Goal: Transaction & Acquisition: Download file/media

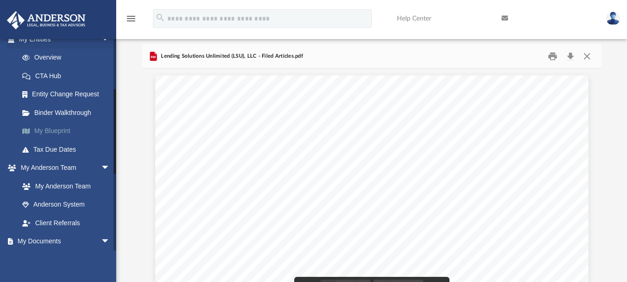
scroll to position [203, 452]
click at [55, 56] on link "Overview" at bounding box center [68, 57] width 111 height 19
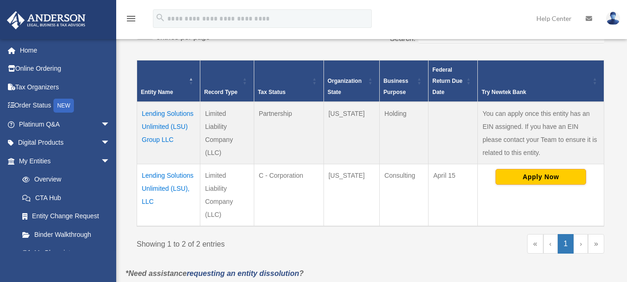
scroll to position [201, 0]
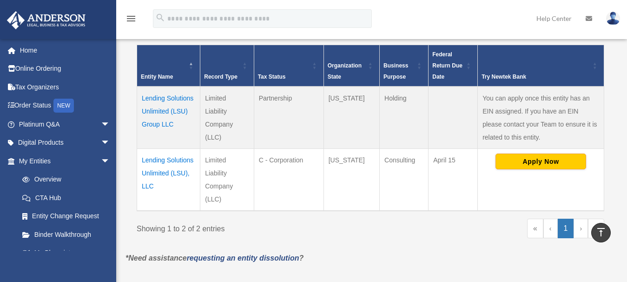
click at [156, 158] on td "Lending Solutions Unlimited (LSU), LLC" at bounding box center [168, 179] width 63 height 62
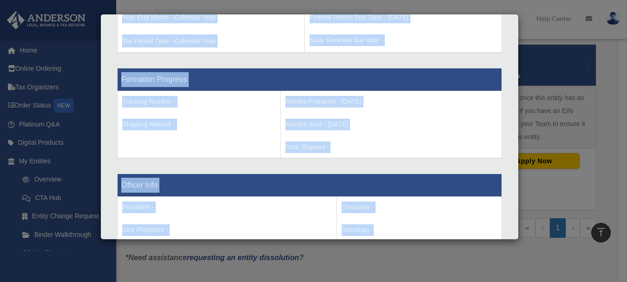
scroll to position [526, 0]
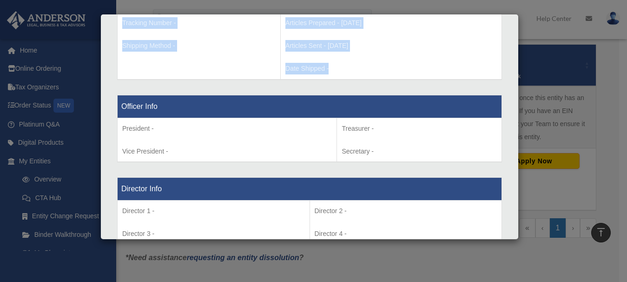
drag, startPoint x: 122, startPoint y: 82, endPoint x: 401, endPoint y: 66, distance: 279.6
click at [401, 66] on div "Entity Name - Lending Solutions Unlimited (LSU), LLC Organization State - [US_S…" at bounding box center [309, 175] width 371 height 984
copy div "Entity Name - Lending Solutions Unlimited (LSU), LLC Organization State - [US_S…"
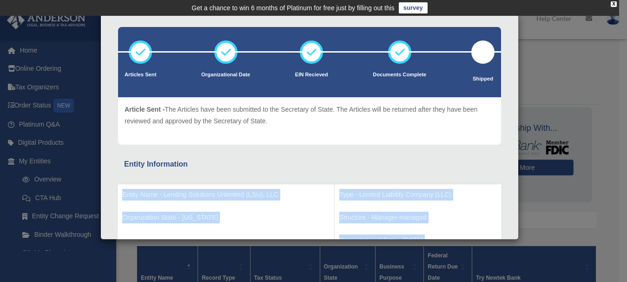
scroll to position [0, 0]
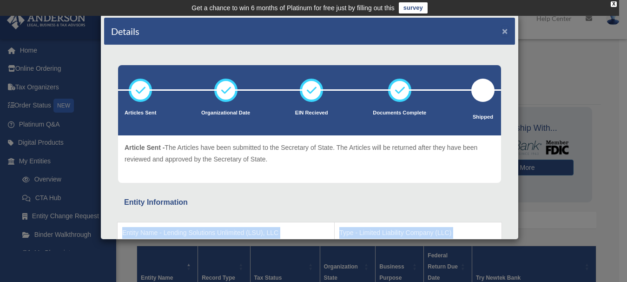
click at [502, 30] on button "×" at bounding box center [505, 31] width 6 height 10
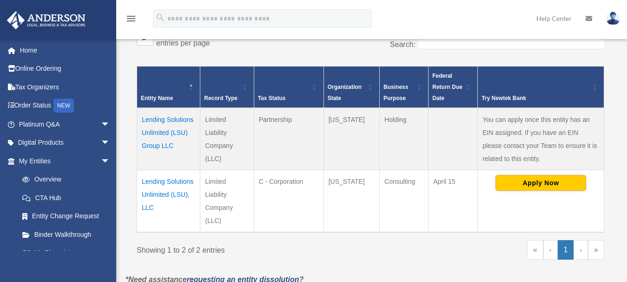
scroll to position [187, 0]
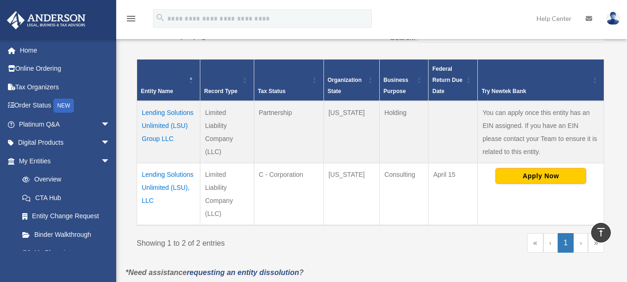
click at [157, 173] on td "Lending Solutions Unlimited (LSU), LLC" at bounding box center [168, 194] width 63 height 62
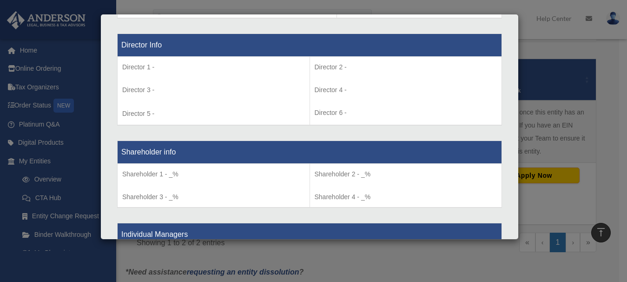
scroll to position [0, 0]
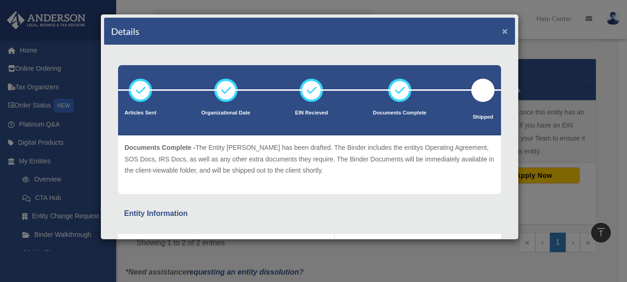
click at [502, 31] on button "×" at bounding box center [505, 31] width 6 height 10
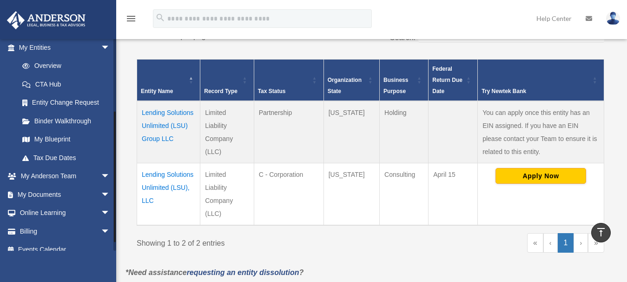
drag, startPoint x: 113, startPoint y: 149, endPoint x: 116, endPoint y: 224, distance: 75.3
click at [116, 224] on div at bounding box center [114, 145] width 3 height 212
click at [46, 118] on link "Binder Walkthrough" at bounding box center [68, 120] width 111 height 19
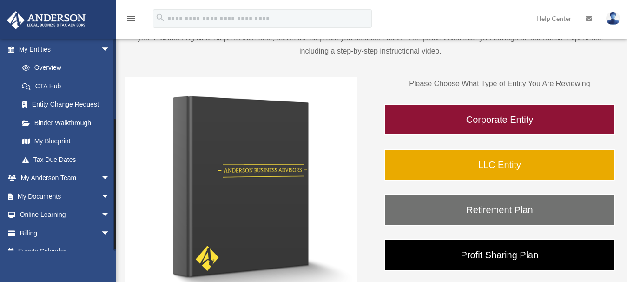
scroll to position [124, 0]
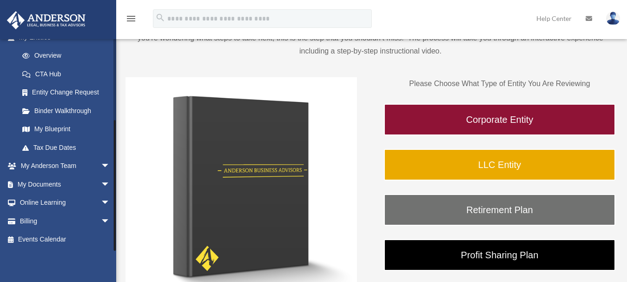
drag, startPoint x: 114, startPoint y: 115, endPoint x: 120, endPoint y: 201, distance: 86.6
click at [120, 201] on div "BR pamn@lsulendingsolutions.com Sign Out pamn@lsulendingsolutions.com Home Onli…" at bounding box center [313, 163] width 627 height 475
click at [42, 182] on link "My Documents arrow_drop_down" at bounding box center [66, 184] width 118 height 19
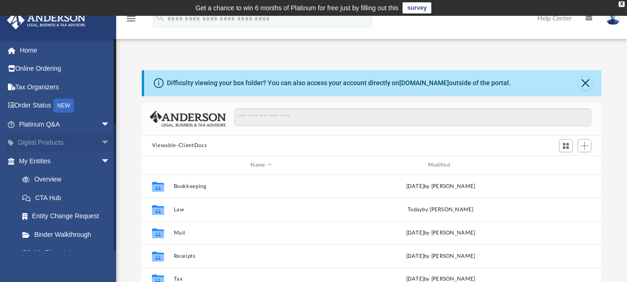
scroll to position [203, 452]
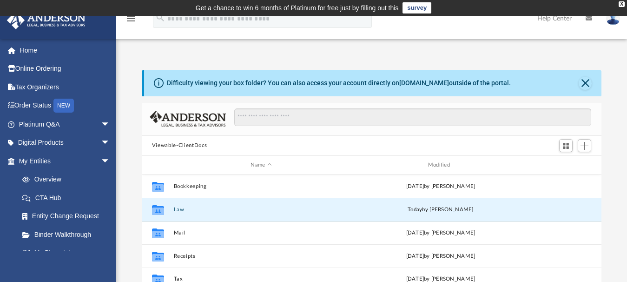
click at [178, 209] on button "Law" at bounding box center [260, 209] width 175 height 6
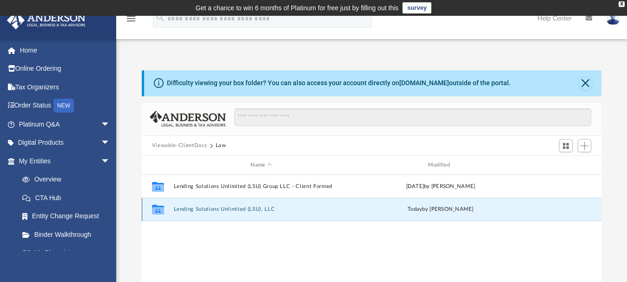
click at [186, 209] on button "Lending Solutions Unlimited (LSU), LLC" at bounding box center [260, 209] width 175 height 6
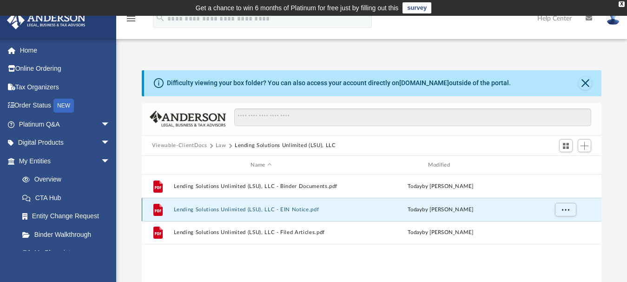
click at [203, 210] on button "Lending Solutions Unlimited (LSU), LLC - EIN Notice.pdf" at bounding box center [260, 209] width 175 height 6
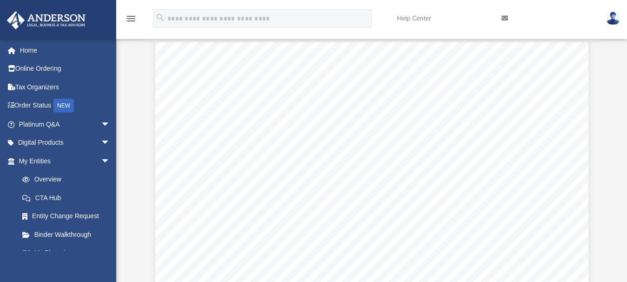
scroll to position [2513, 0]
click at [271, 127] on link "Page 5" at bounding box center [261, 126] width 64 height 25
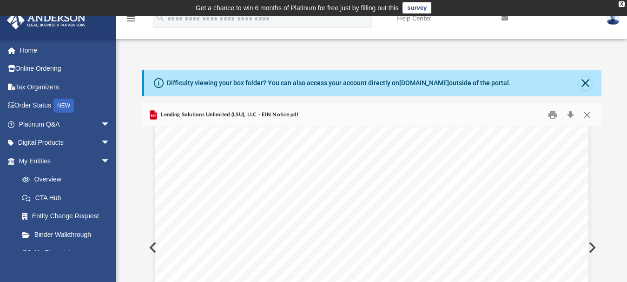
scroll to position [0, 0]
click at [571, 114] on button "Download" at bounding box center [570, 114] width 17 height 14
click at [582, 86] on button "Close" at bounding box center [584, 83] width 13 height 13
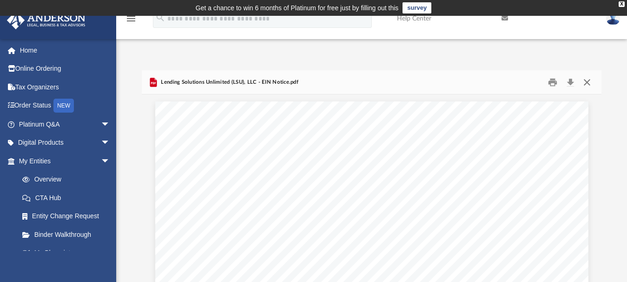
click at [586, 83] on button "Close" at bounding box center [586, 82] width 17 height 14
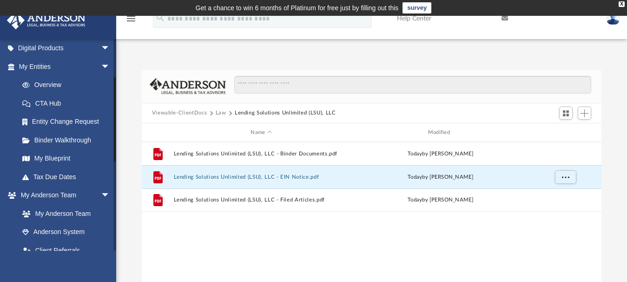
drag, startPoint x: 115, startPoint y: 116, endPoint x: 117, endPoint y: 156, distance: 40.4
click at [116, 156] on div "App pamn@lsulendingsolutions.com Sign Out pamn@lsulendingsolutions.com Home Onl…" at bounding box center [313, 188] width 627 height 294
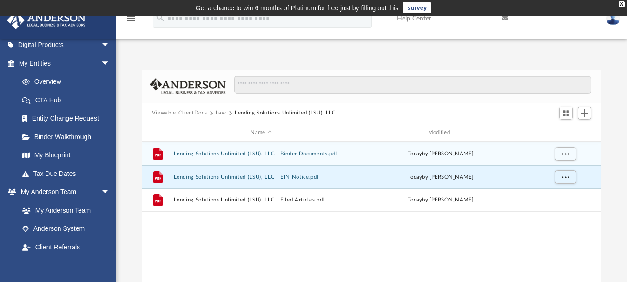
click at [221, 152] on button "Lending Solutions Unlimited (LSU), LLC - Binder Documents.pdf" at bounding box center [260, 154] width 175 height 6
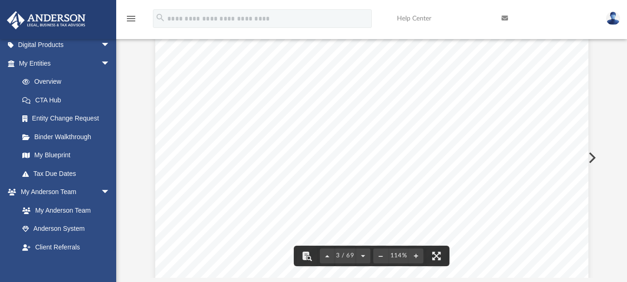
scroll to position [0, 0]
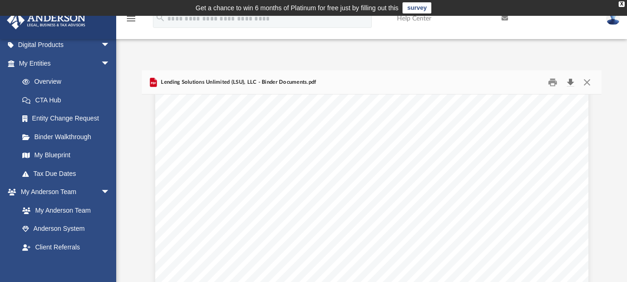
click at [571, 82] on button "Download" at bounding box center [570, 82] width 17 height 14
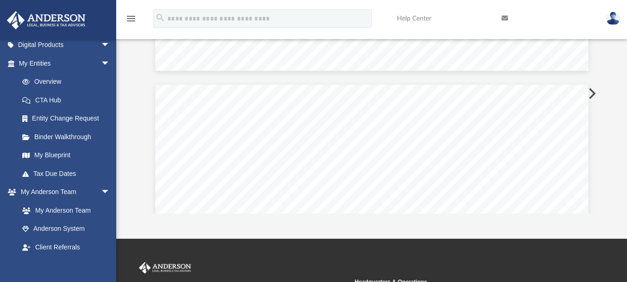
scroll to position [111, 0]
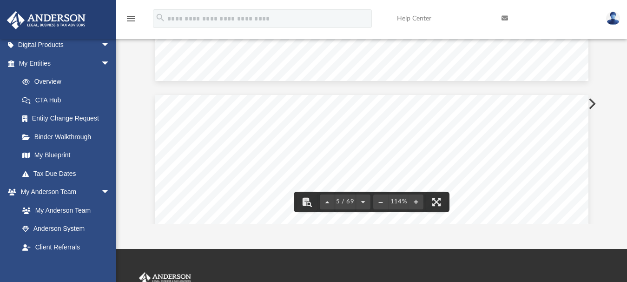
click at [596, 217] on div "Pamela M. Marshall 944 Lilly Ln Pittsburgh, Pennsylvania 15221 Re: Lending Solu…" at bounding box center [371, 103] width 459 height 240
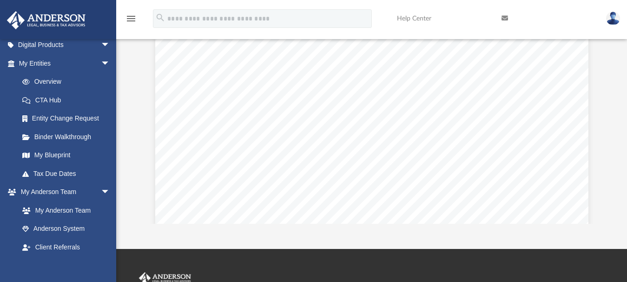
scroll to position [2880, 0]
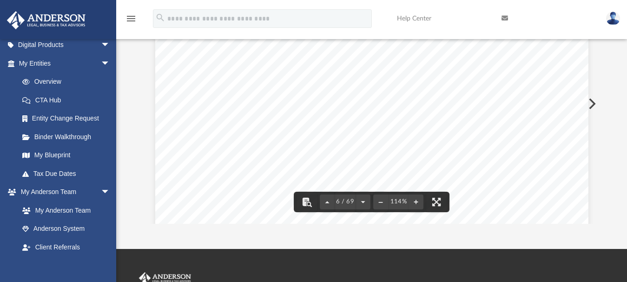
drag, startPoint x: 629, startPoint y: 109, endPoint x: 630, endPoint y: 99, distance: 9.9
click at [627, 99] on html "X Get a chance to win 6 months of Platinum for free just by filling out this su…" at bounding box center [313, 151] width 627 height 525
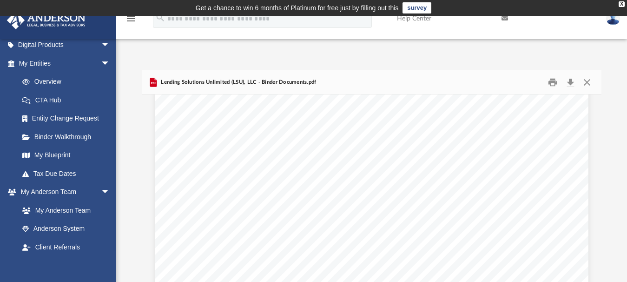
scroll to position [22138, 0]
